Goal: Check status: Check status

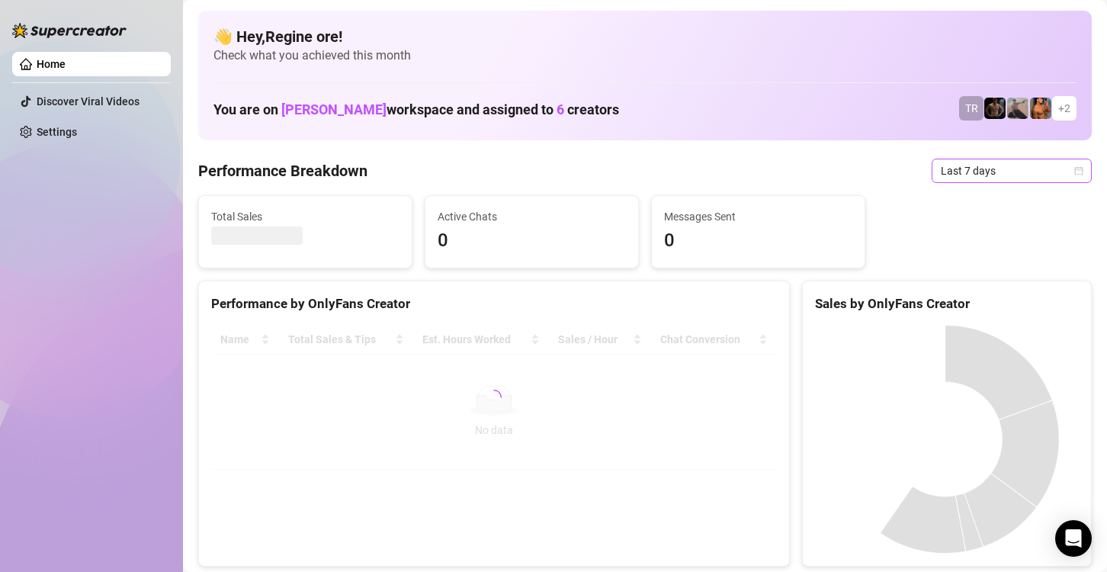
click at [1018, 169] on span "Last 7 days" at bounding box center [1012, 170] width 142 height 23
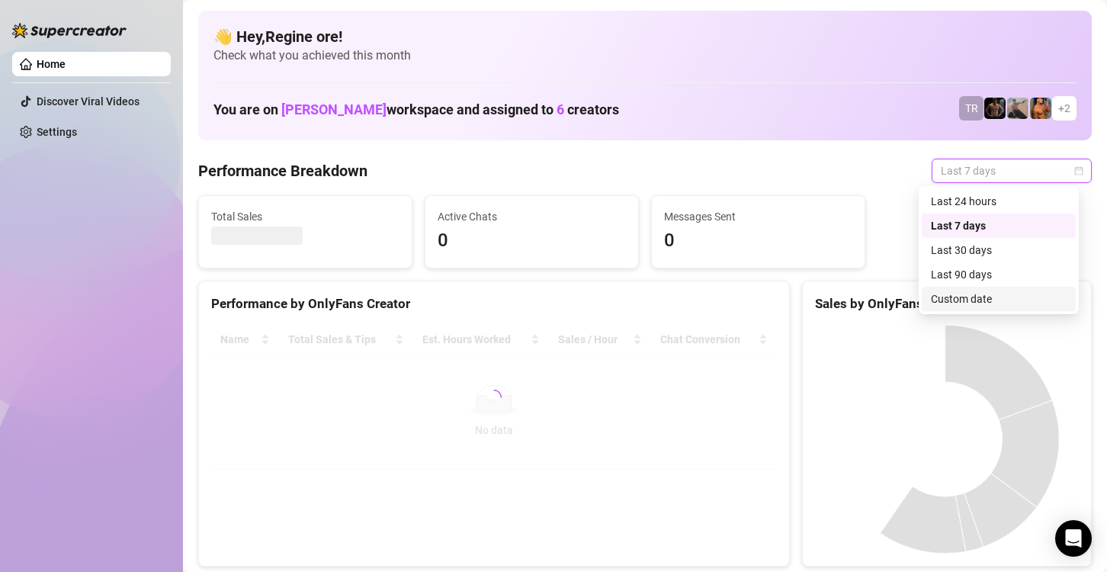
click at [1006, 303] on div "Custom date" at bounding box center [999, 299] width 136 height 17
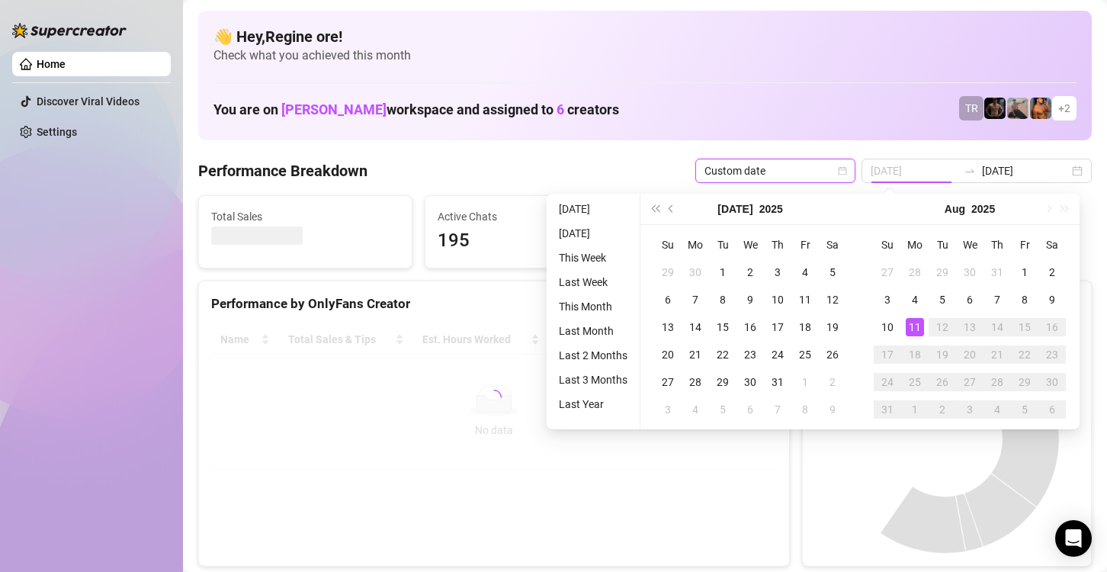
click at [914, 326] on div "11" at bounding box center [915, 327] width 18 height 18
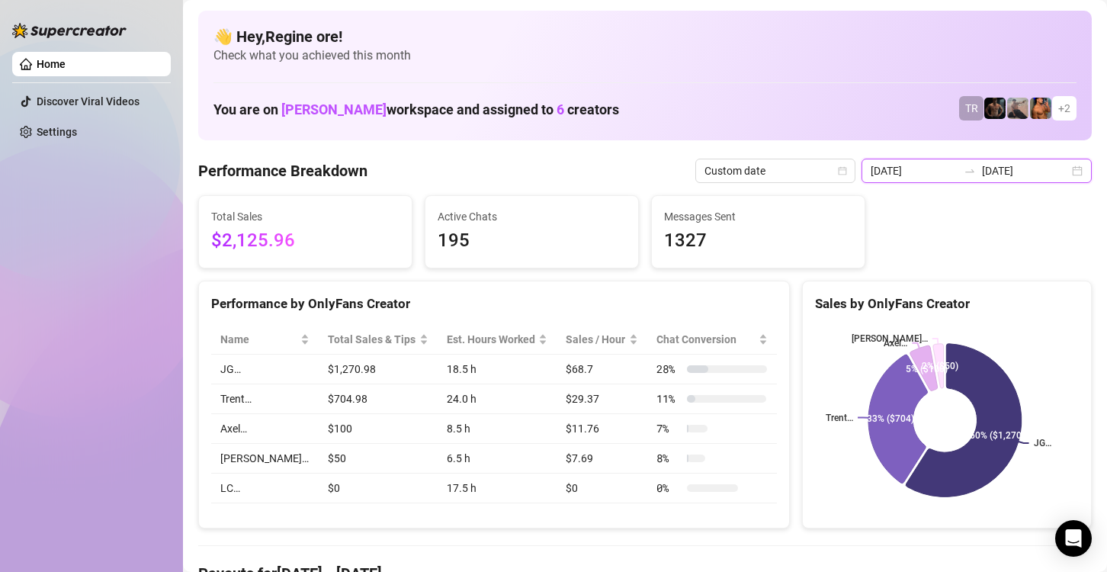
click at [924, 172] on input "[DATE]" at bounding box center [914, 170] width 87 height 17
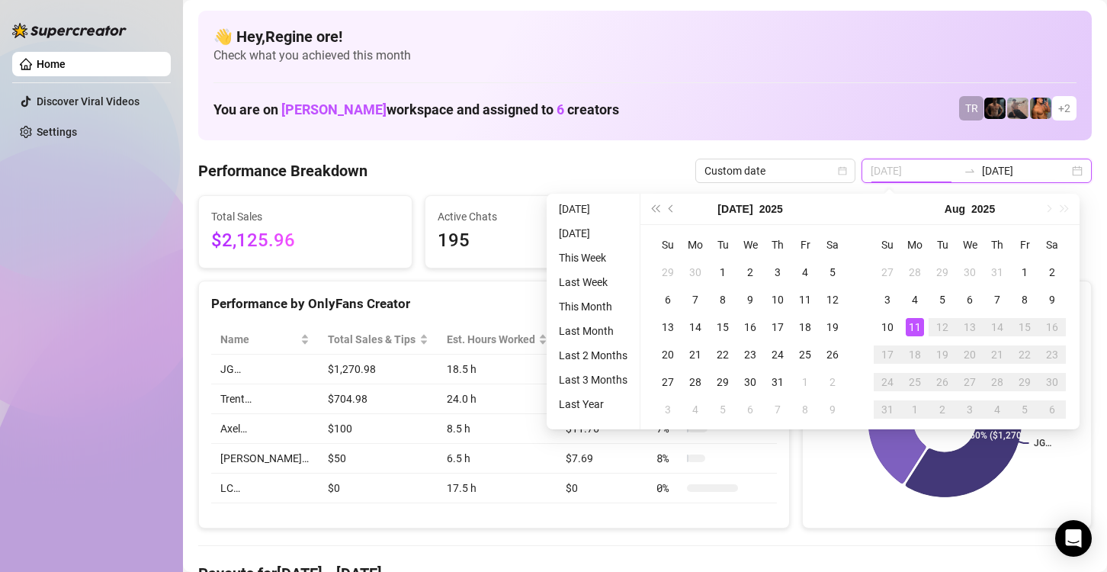
type input "[DATE]"
click at [914, 320] on div "11" at bounding box center [915, 327] width 18 height 18
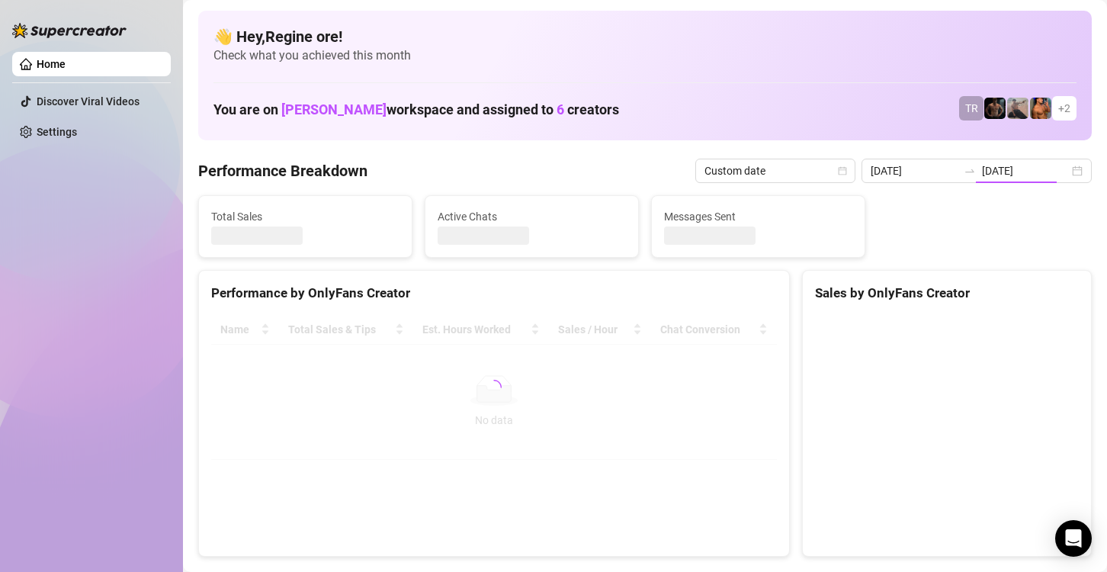
type input "[DATE]"
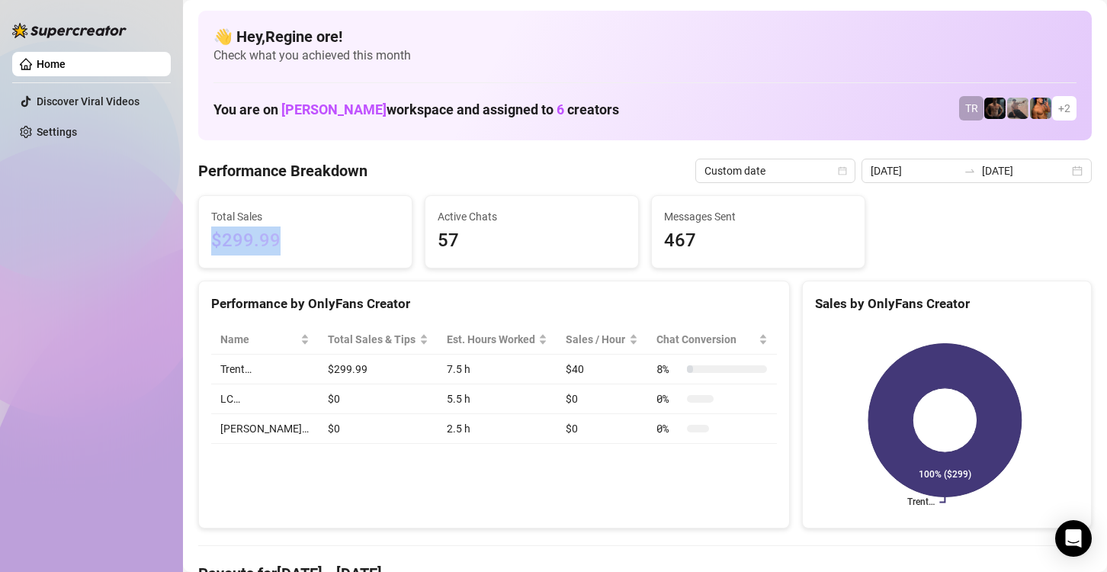
drag, startPoint x: 280, startPoint y: 241, endPoint x: 206, endPoint y: 256, distance: 75.5
click at [204, 256] on div "Total Sales $299.99" at bounding box center [305, 232] width 213 height 72
click at [475, 570] on h4 "Payouts for [DATE] - [DATE]" at bounding box center [645, 573] width 894 height 21
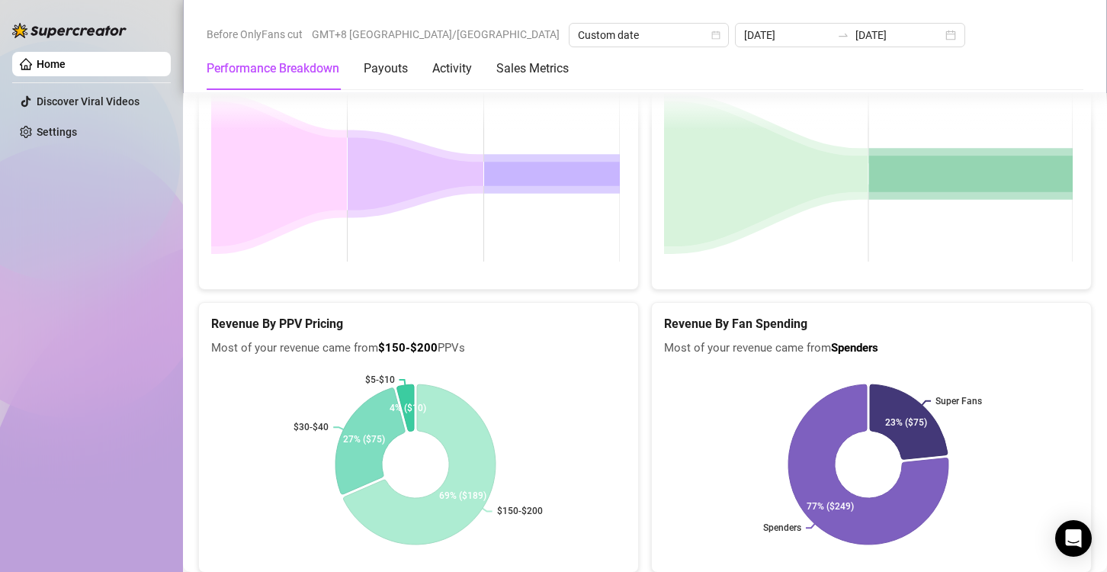
scroll to position [2180, 0]
